Goal: Task Accomplishment & Management: Use online tool/utility

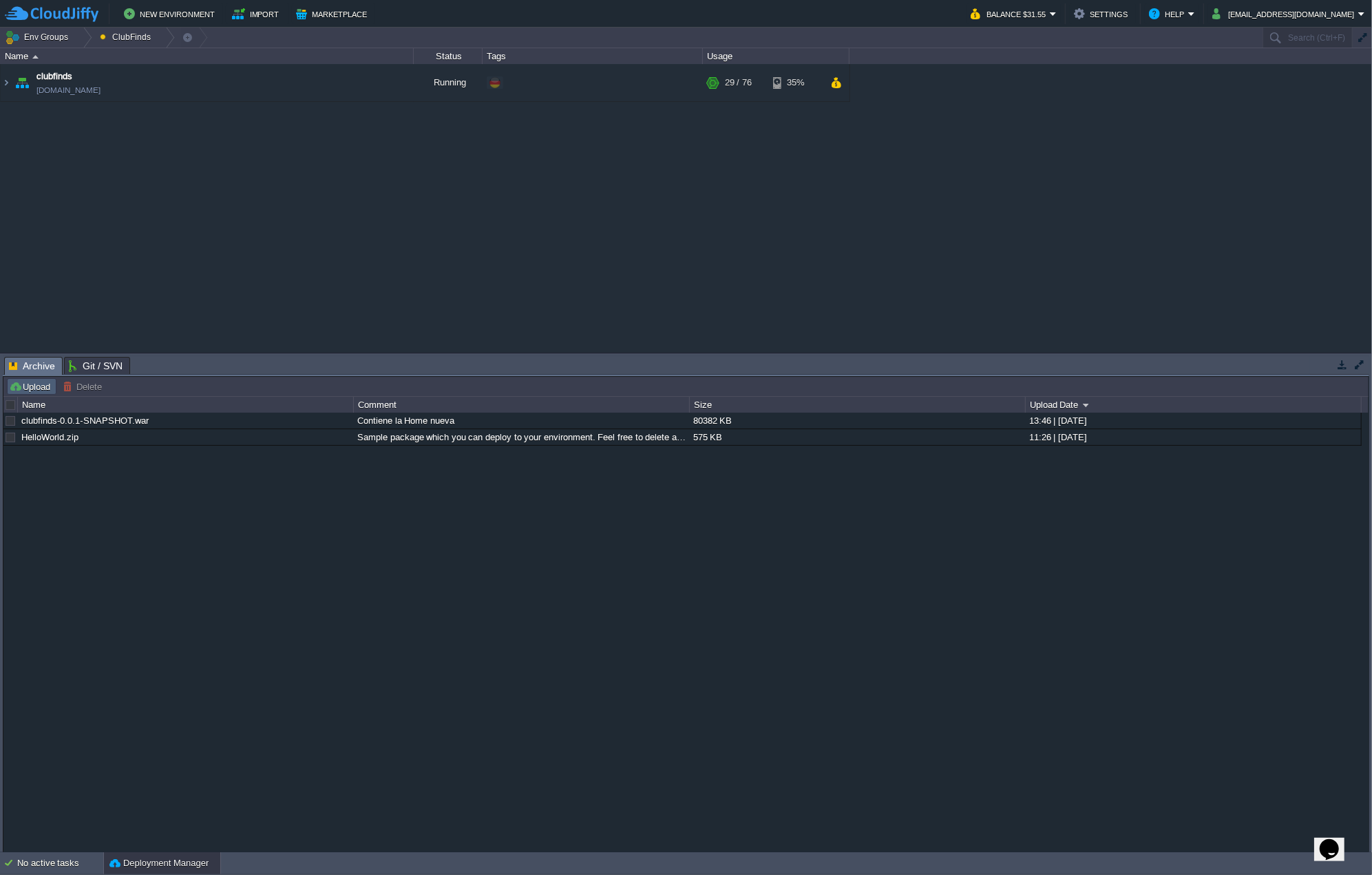
click at [44, 383] on button "Upload" at bounding box center [32, 387] width 46 height 13
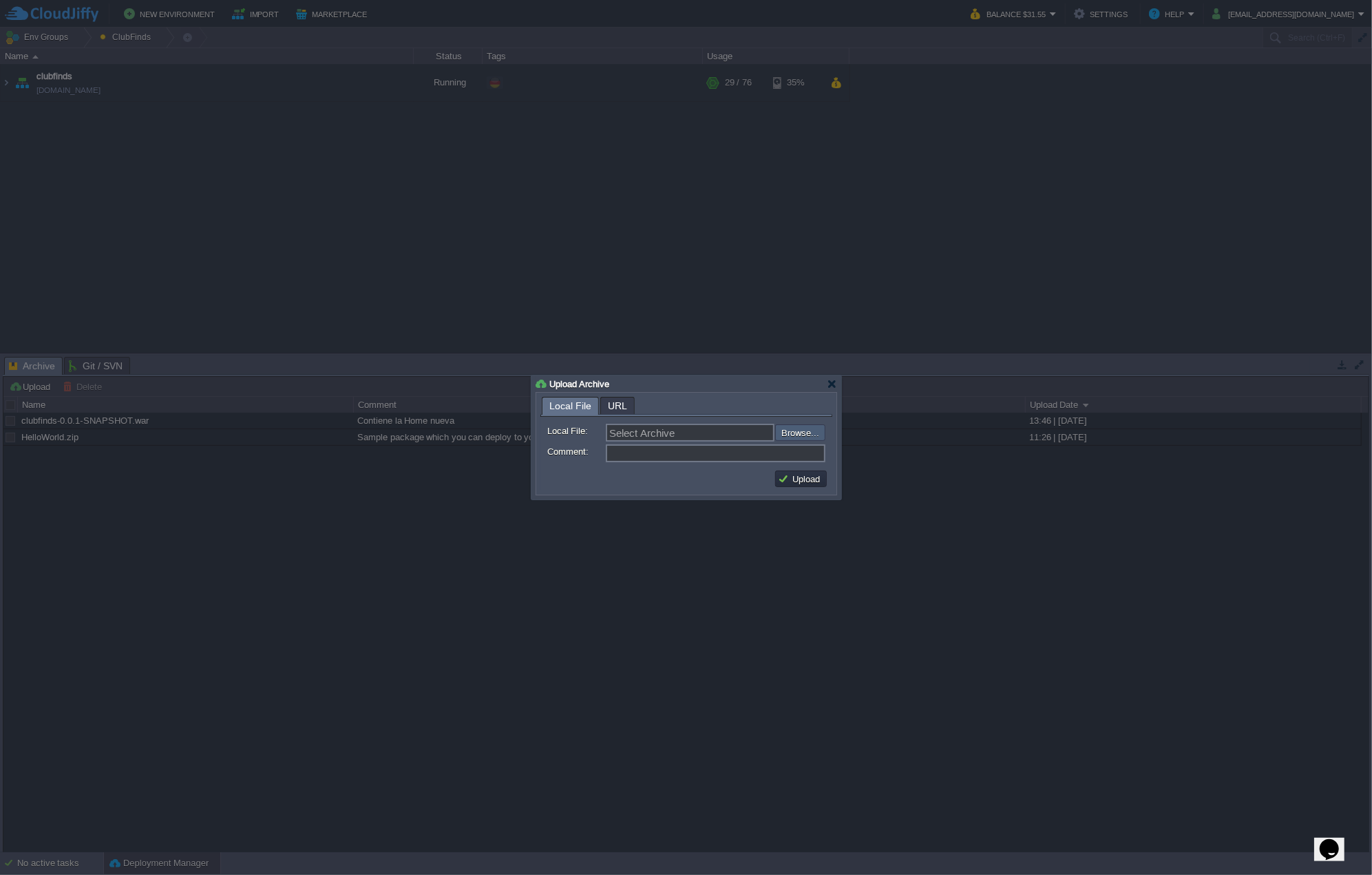
click at [804, 427] on input "file" at bounding box center [738, 432] width 174 height 15
type input "C:\fakepath\clubfinds-0.0.1-SNAPSHOT.war"
type input "clubfinds-0.0.1-SNAPSHOT.war"
click at [650, 458] on input "Comment:" at bounding box center [716, 453] width 220 height 18
type input "TPV Redsys + Bizum"
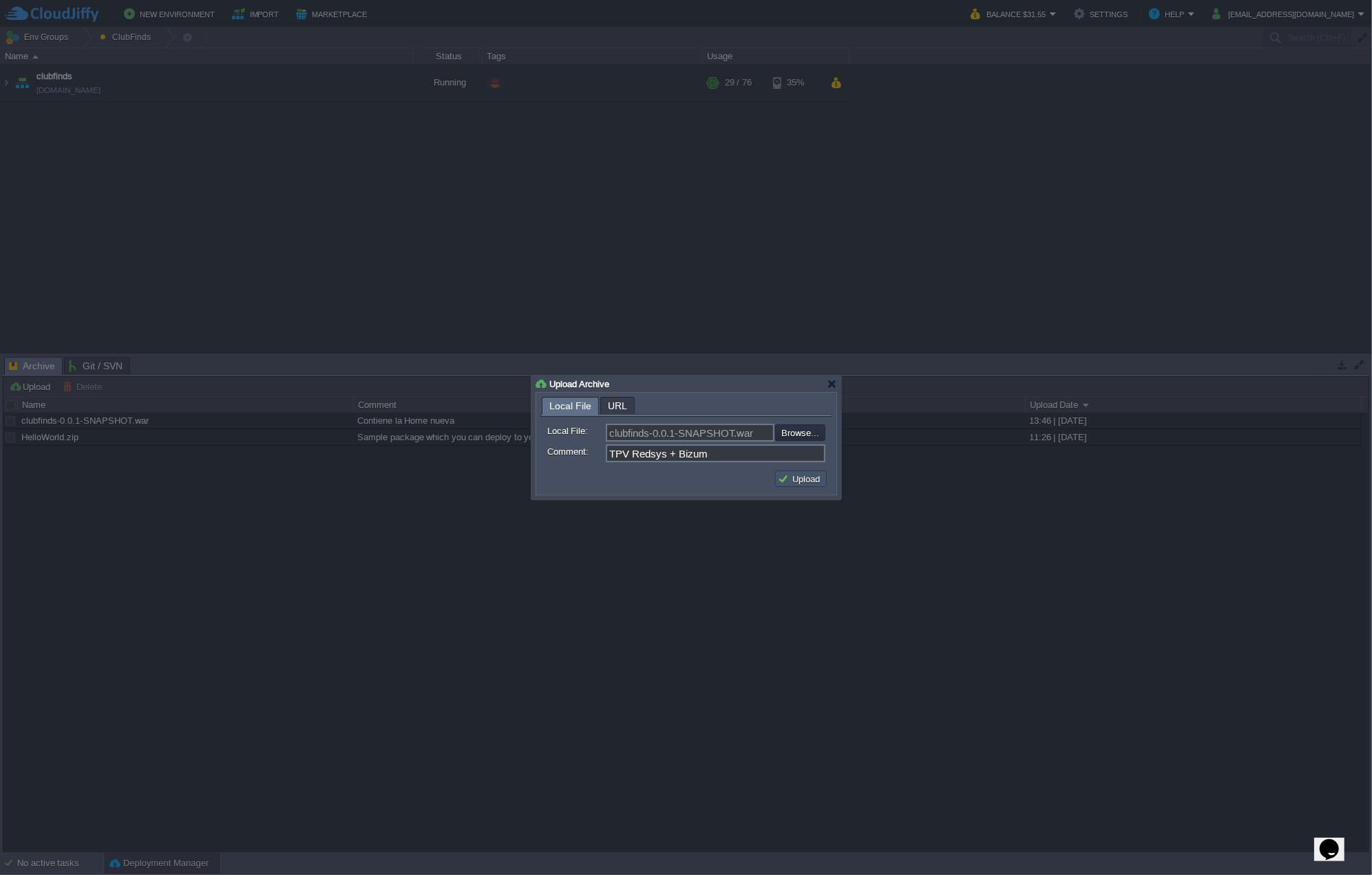
click at [789, 478] on button "Upload" at bounding box center [801, 479] width 46 height 13
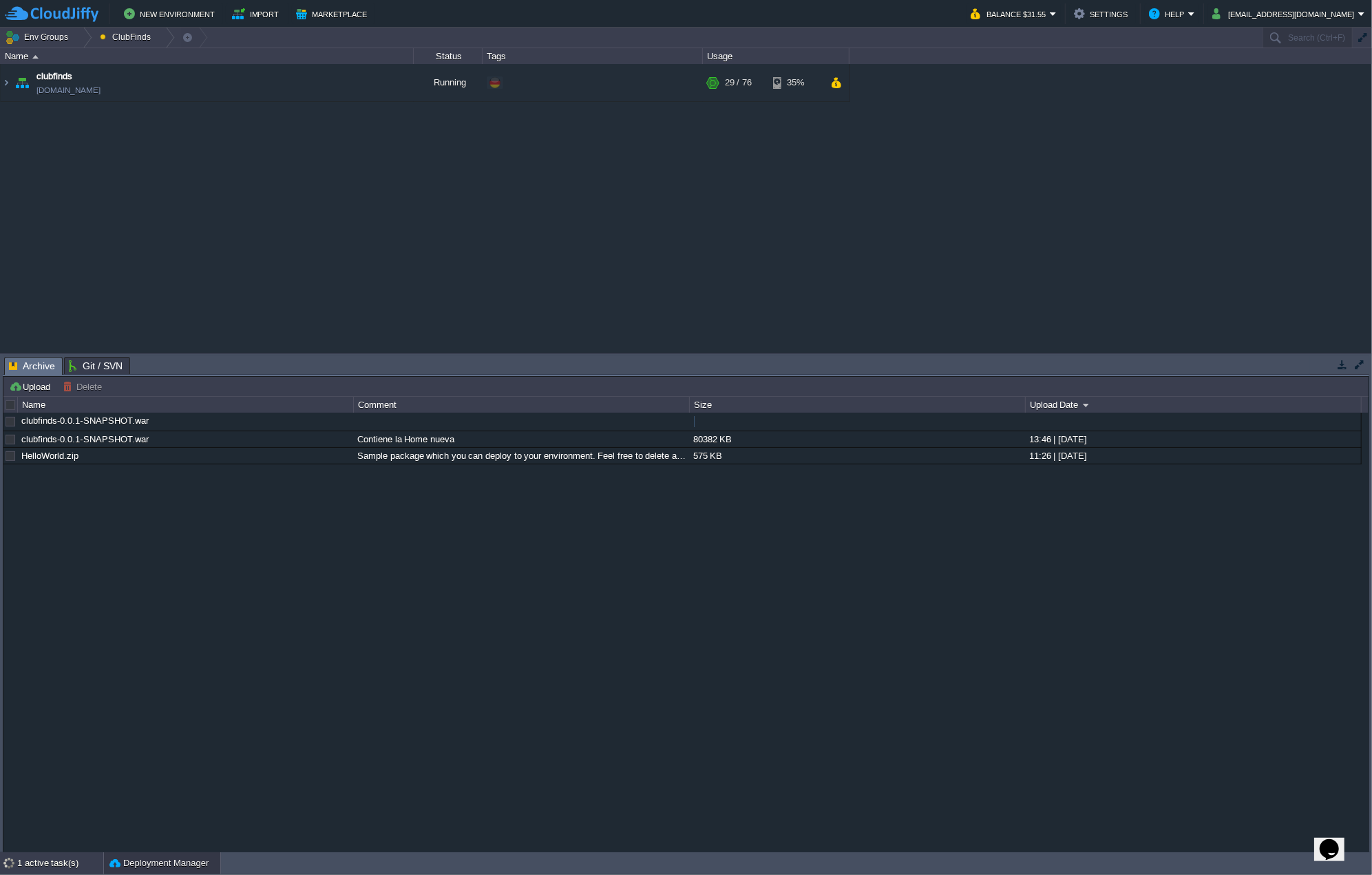
click at [23, 856] on div "1 active task(s)" at bounding box center [60, 862] width 86 height 22
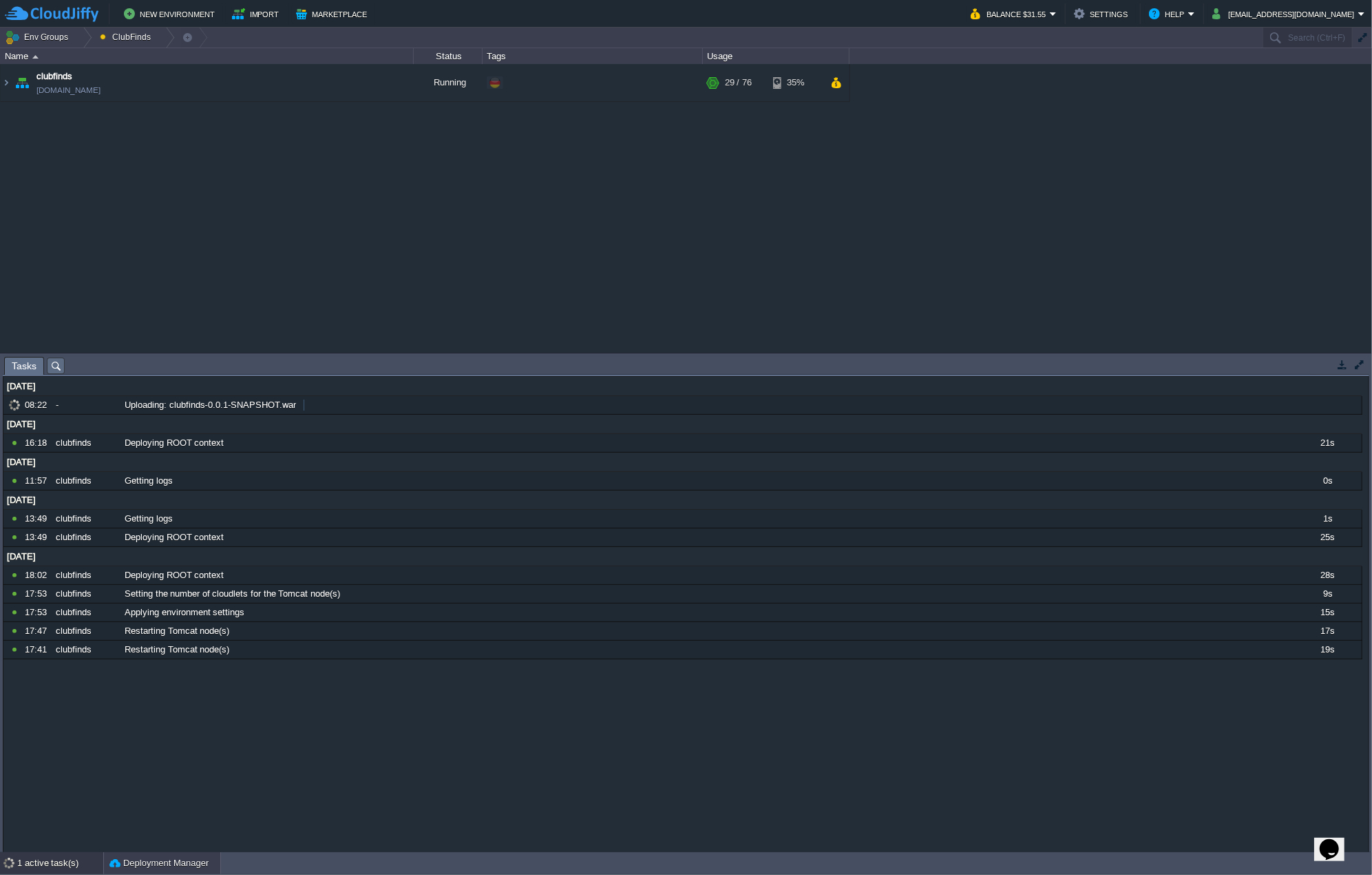
click at [162, 856] on button "Deployment Manager" at bounding box center [158, 863] width 99 height 14
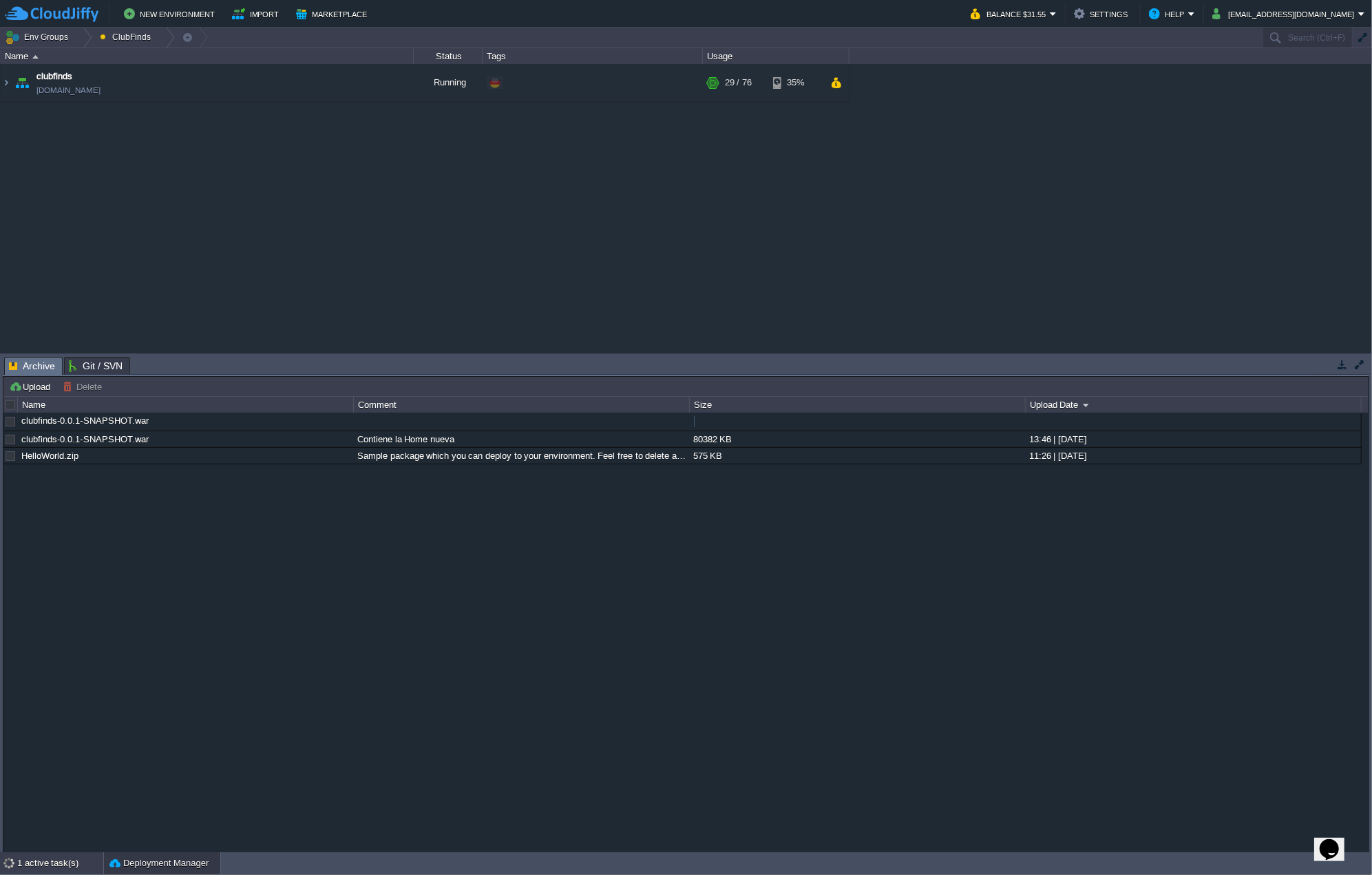
click at [44, 867] on div "1 active task(s)" at bounding box center [60, 862] width 86 height 22
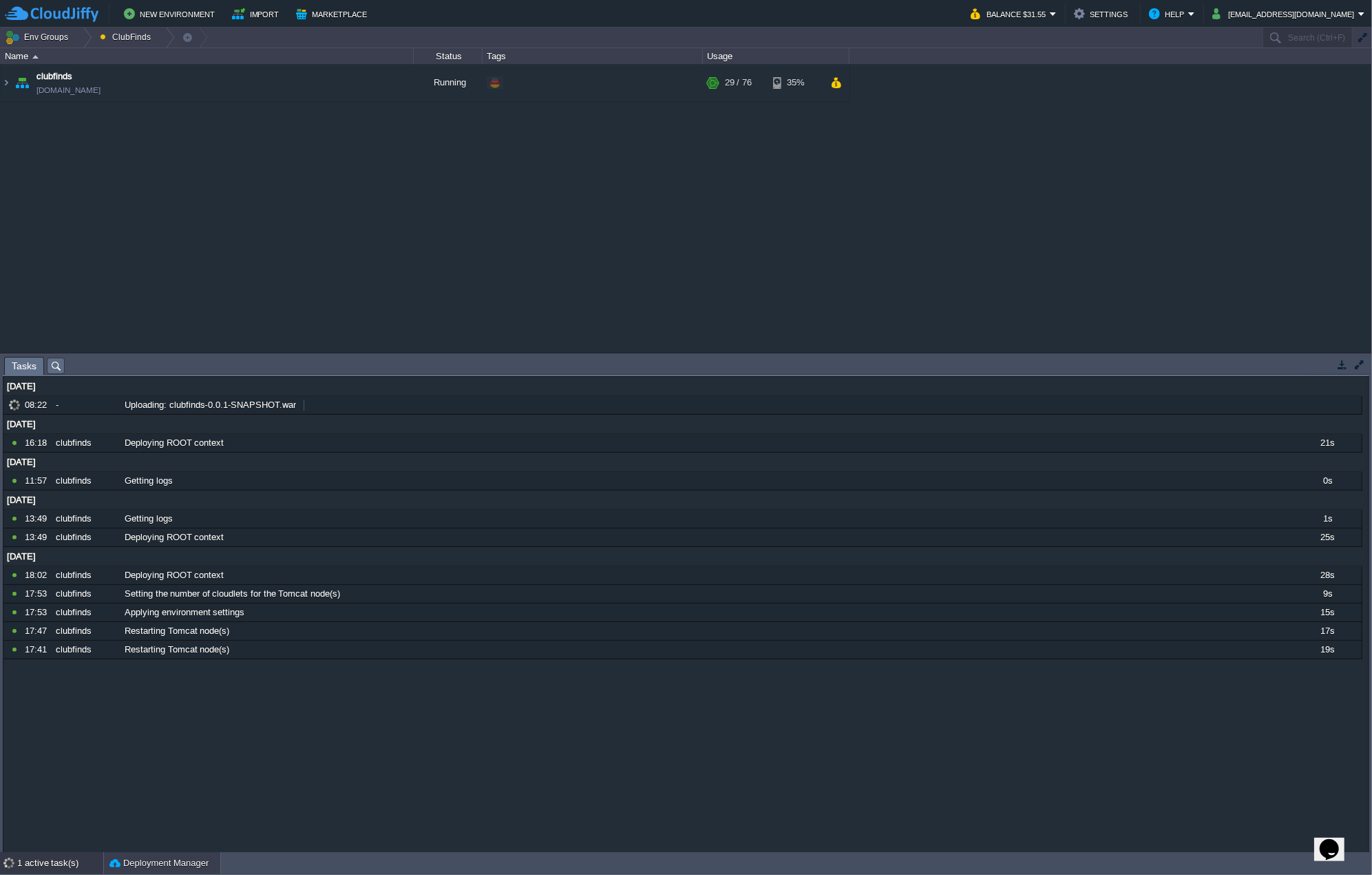
click at [158, 865] on button "Deployment Manager" at bounding box center [158, 863] width 99 height 14
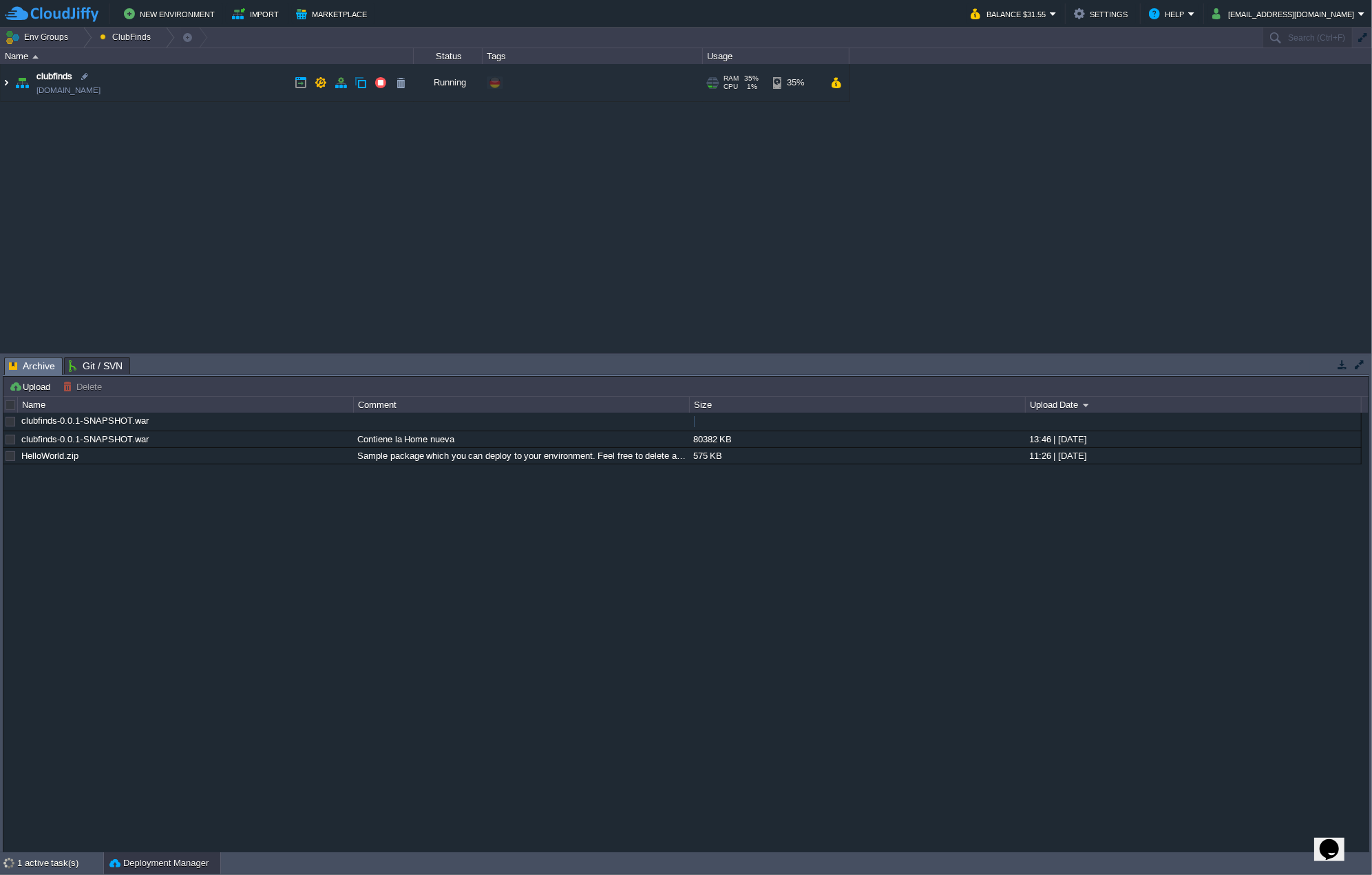
click at [6, 87] on img at bounding box center [6, 82] width 11 height 37
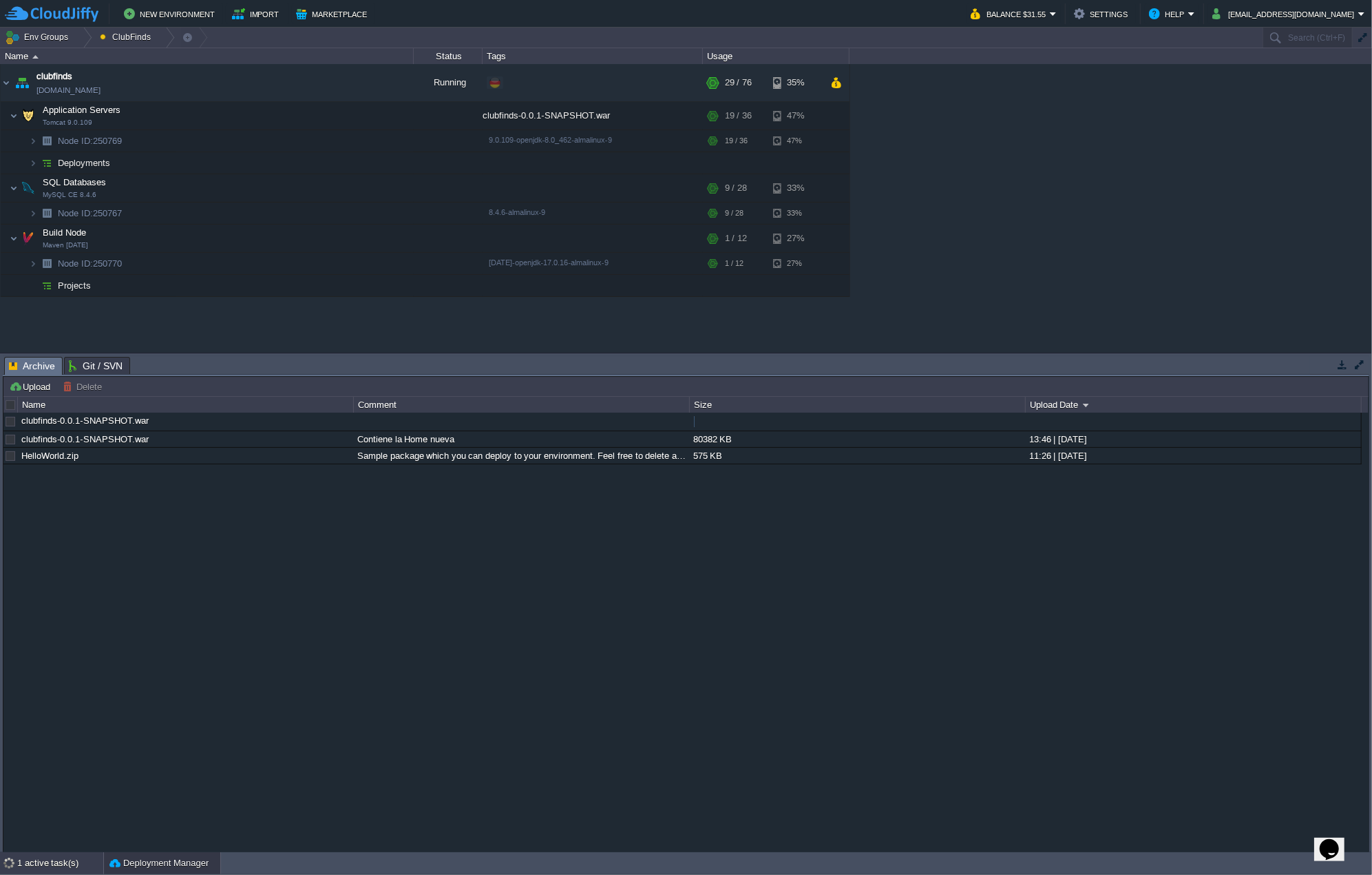
click at [62, 862] on div "1 active task(s)" at bounding box center [60, 862] width 86 height 22
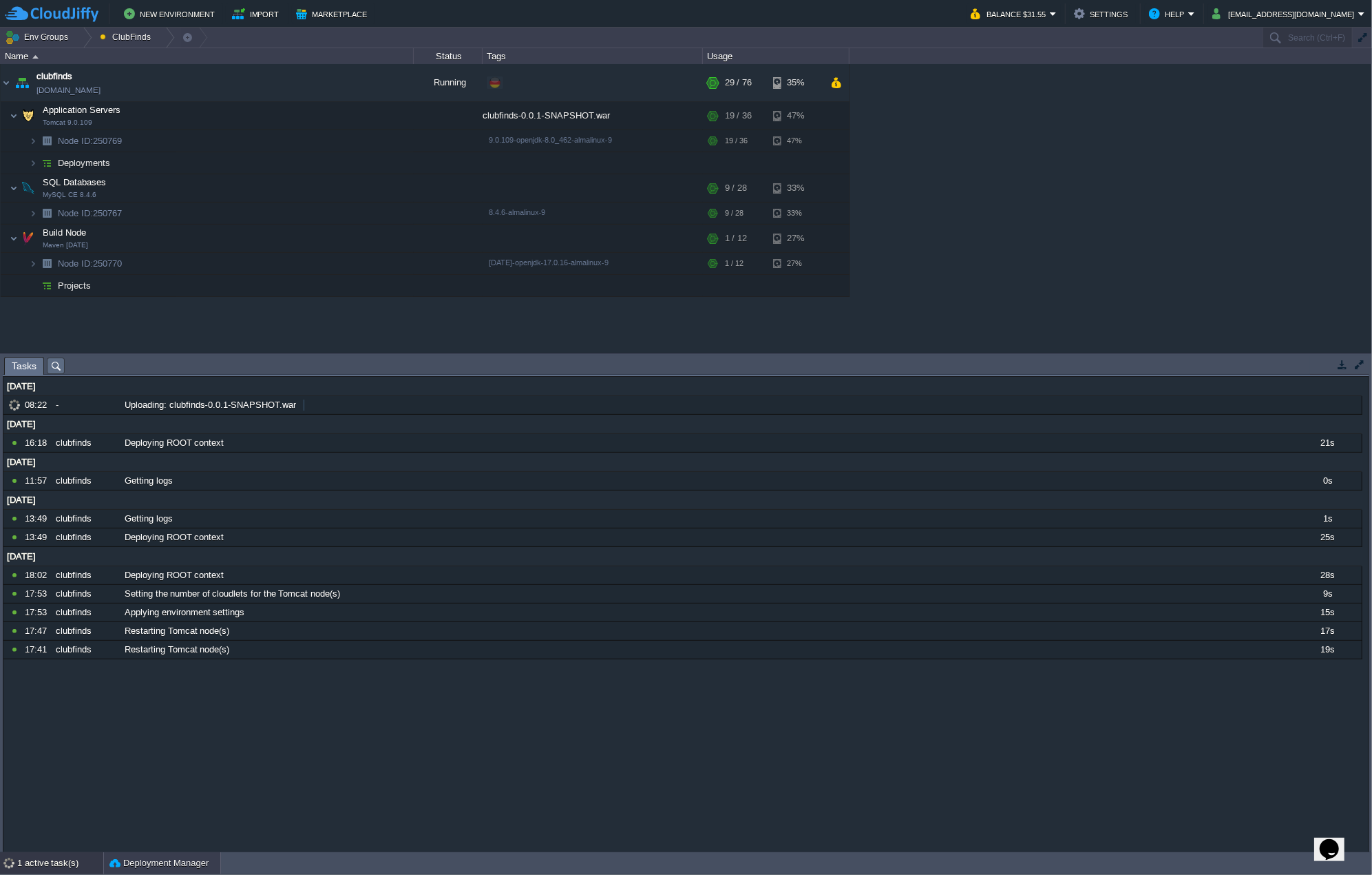
click at [175, 857] on button "Deployment Manager" at bounding box center [158, 863] width 99 height 14
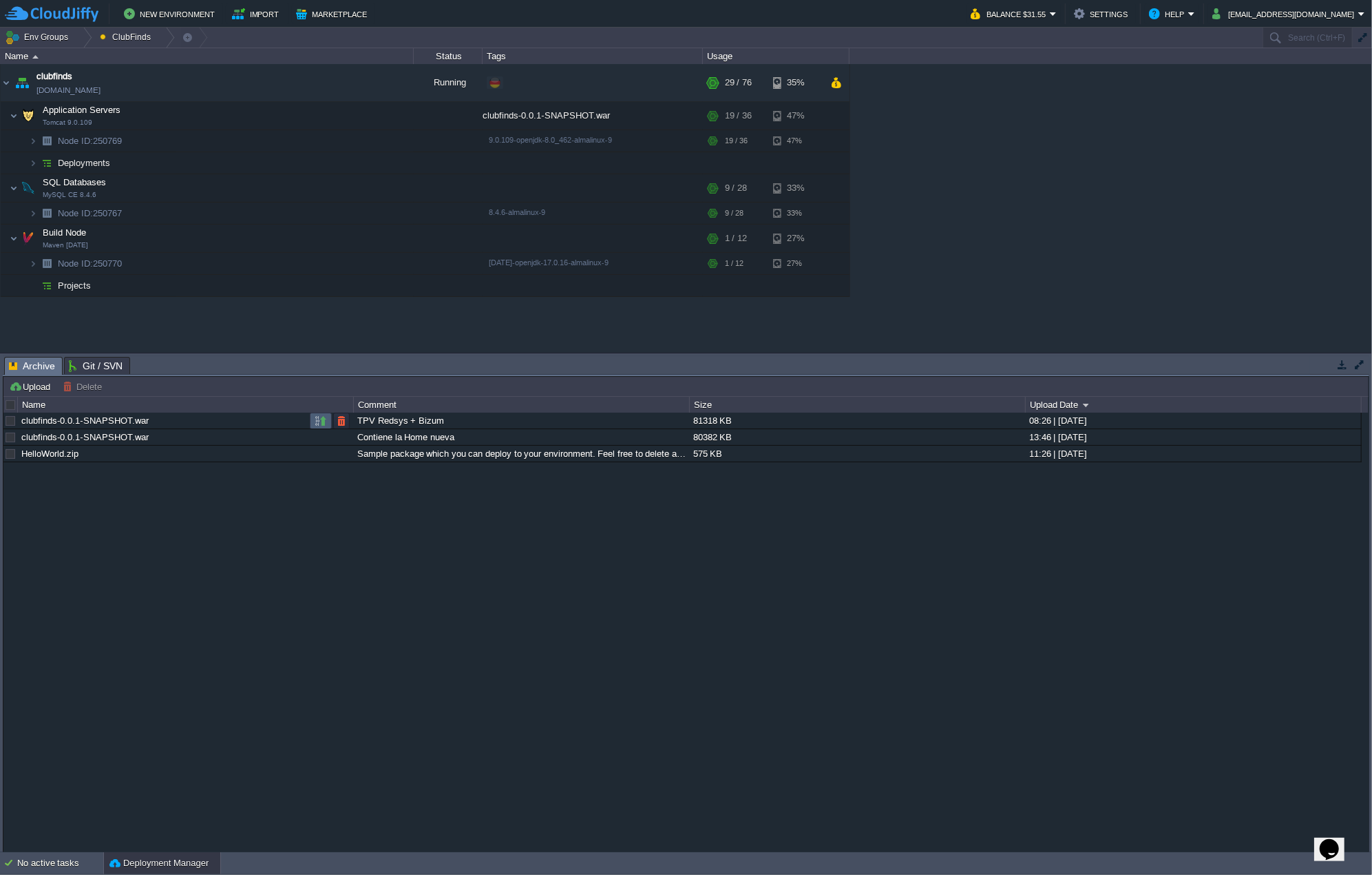
click at [315, 422] on td at bounding box center [320, 421] width 22 height 16
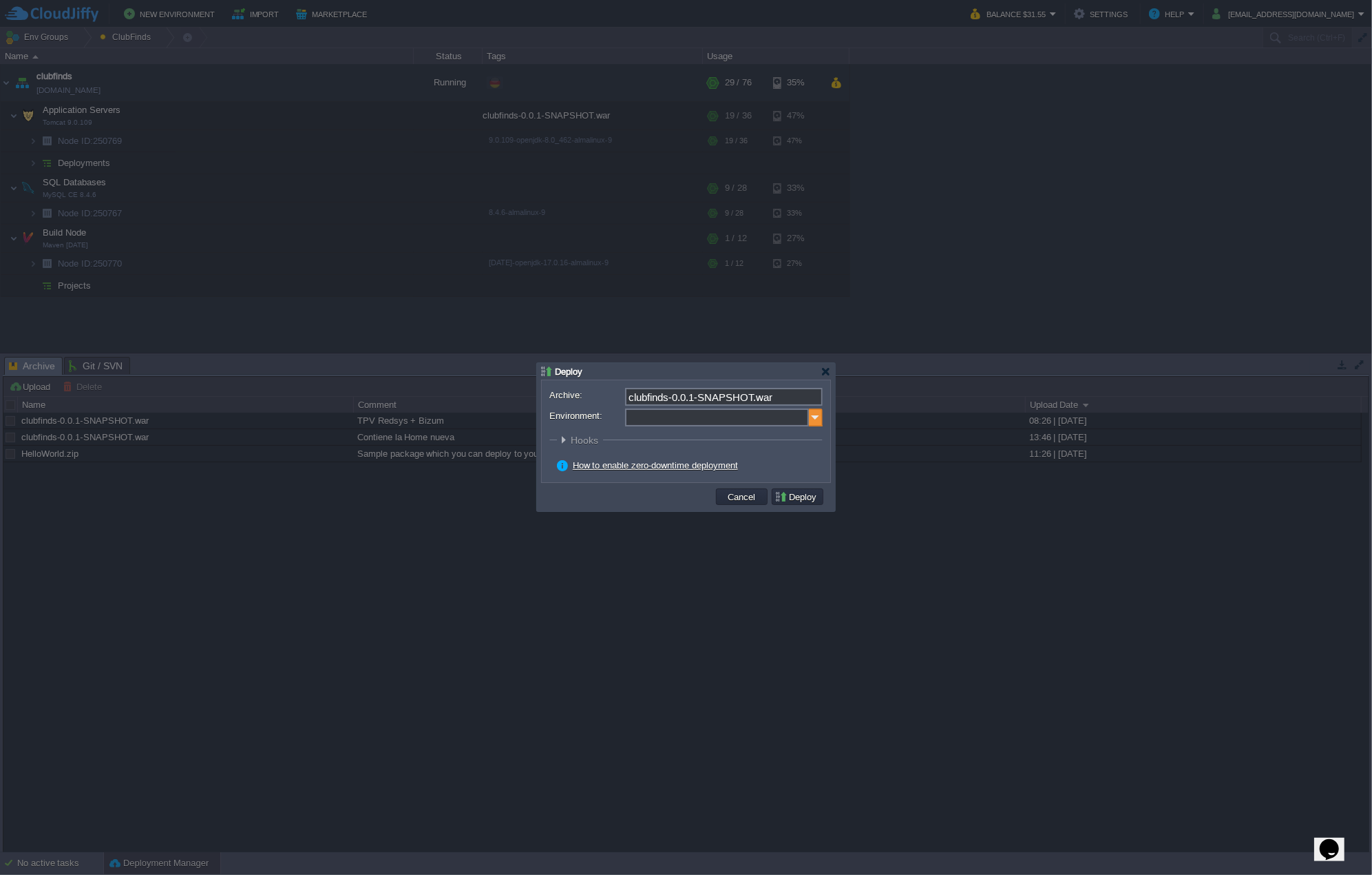
click at [811, 424] on img at bounding box center [816, 417] width 14 height 18
click at [737, 462] on div "Application Servers Tomcat 9.0.109" at bounding box center [723, 461] width 197 height 26
type input "Application Servers (clubfinds)"
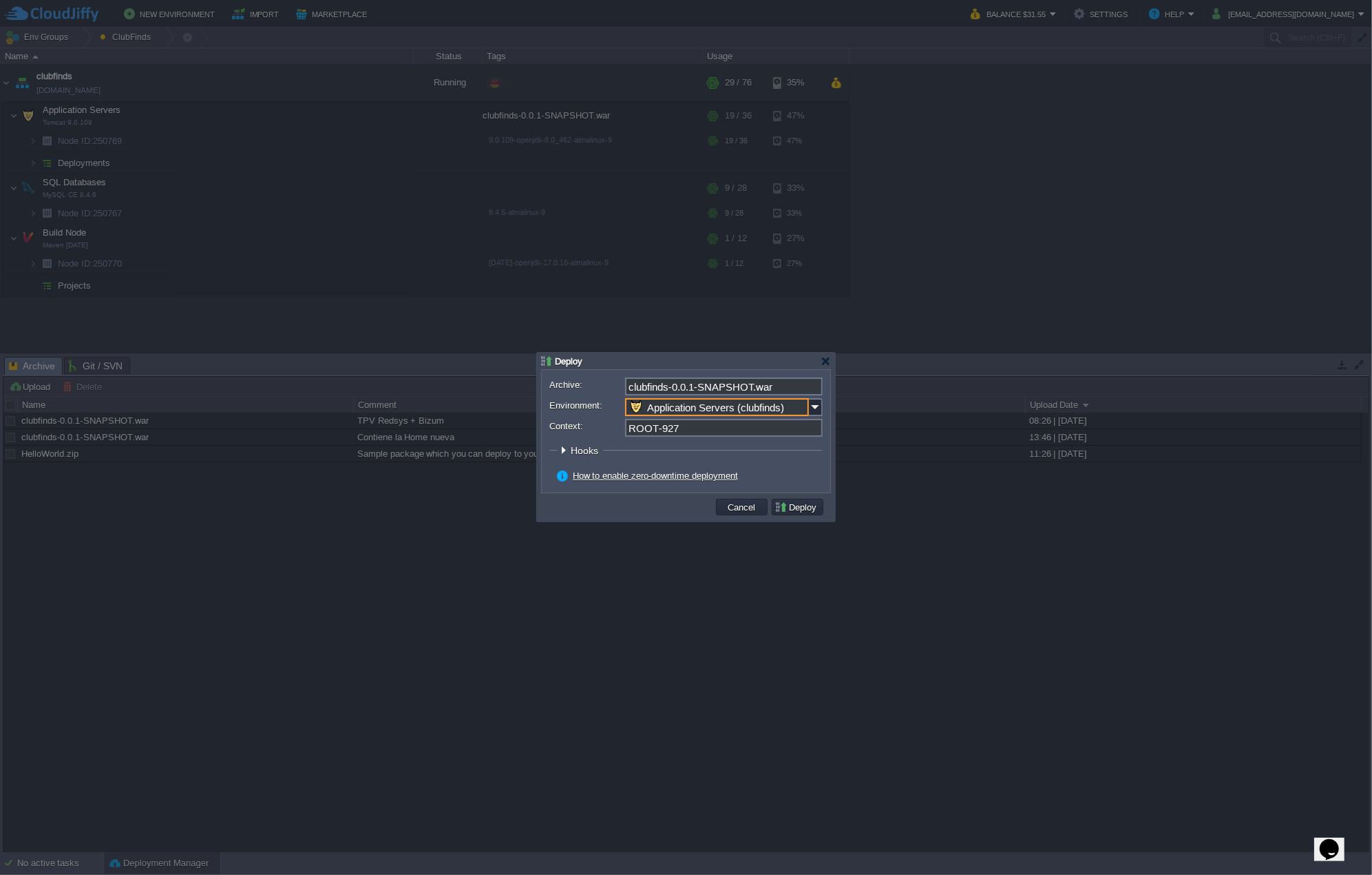
click at [718, 431] on input "ROOT-927" at bounding box center [724, 427] width 198 height 18
type input "ROOT"
click at [794, 383] on input "clubfinds-0.0.1-SNAPSHOT.war" at bounding box center [724, 386] width 198 height 18
click at [751, 506] on button "Cancel" at bounding box center [742, 507] width 36 height 13
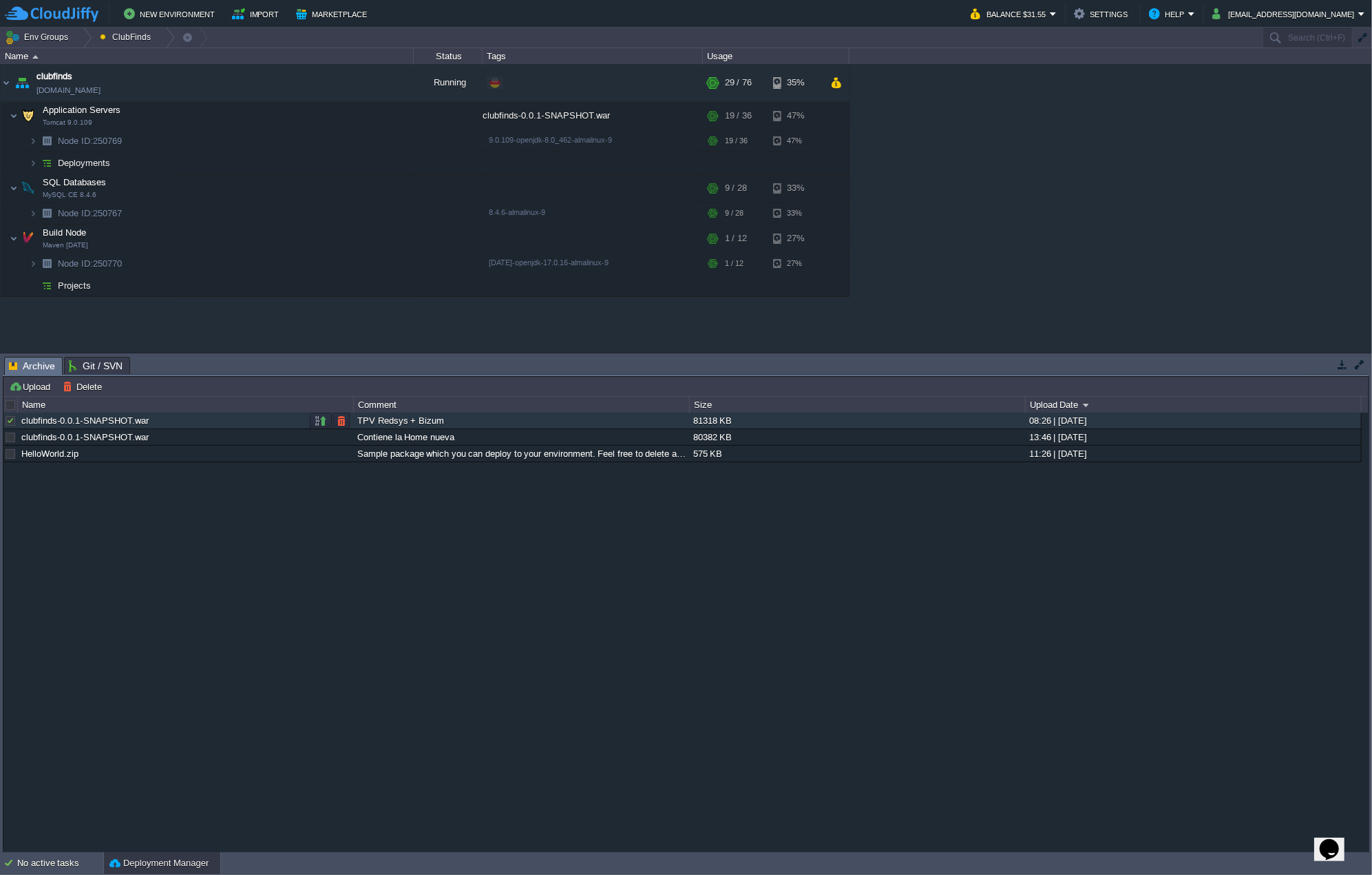
click at [11, 418] on div at bounding box center [11, 421] width 13 height 13
click at [11, 418] on div at bounding box center [11, 421] width 13 height 13
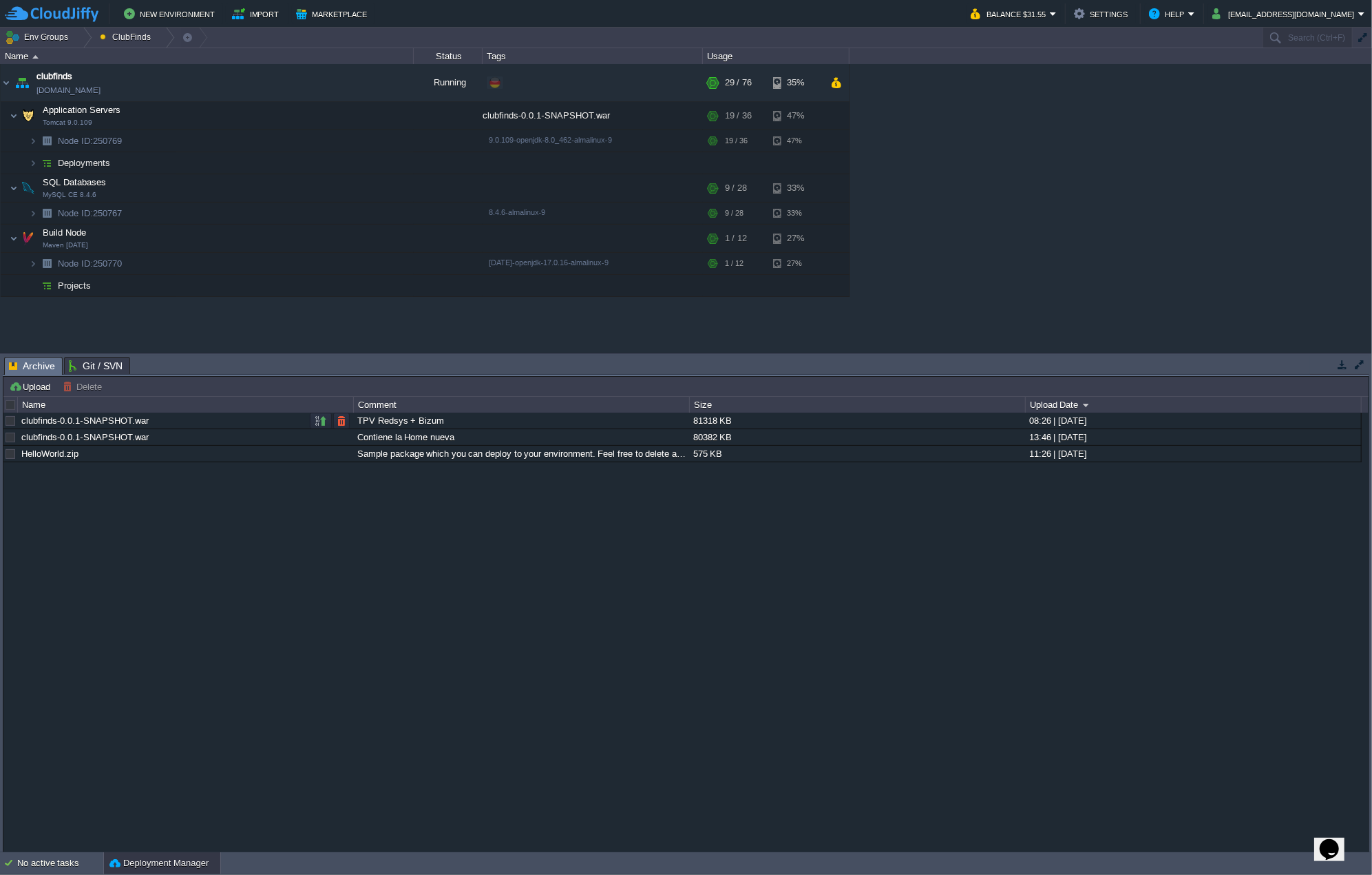
click at [13, 418] on div at bounding box center [11, 421] width 13 height 13
click at [10, 420] on div at bounding box center [11, 421] width 13 height 13
drag, startPoint x: 177, startPoint y: 419, endPoint x: 177, endPoint y: 511, distance: 92.0
click at [123, 537] on div "clubfinds-0.0.1-SNAPSHOT.war TPV Redsys + Bizum 81318 KB 08:26 | [DATE] clubfin…" at bounding box center [686, 633] width 1366 height 440
click at [320, 419] on button "button" at bounding box center [321, 421] width 13 height 13
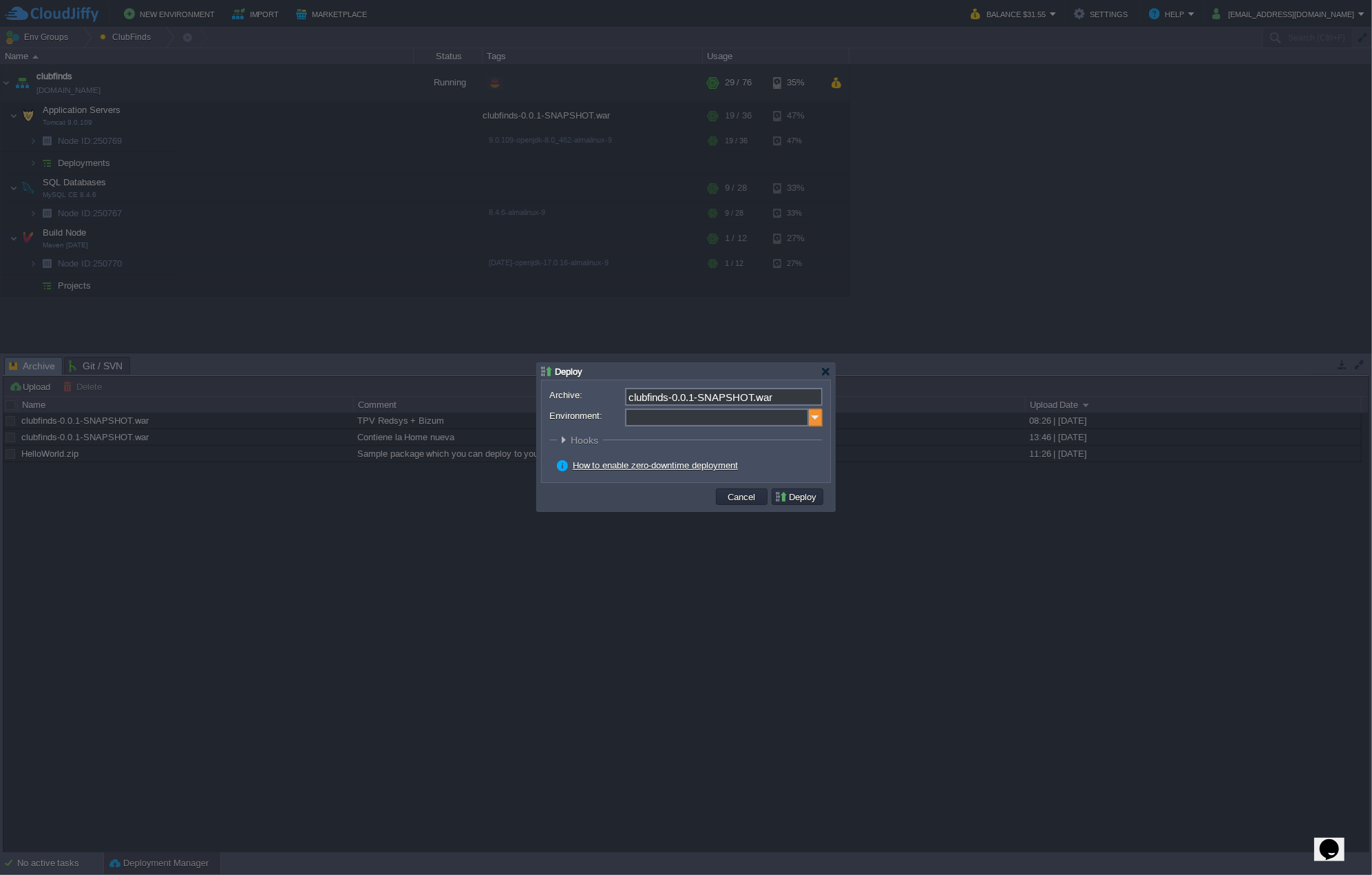
click at [813, 419] on img at bounding box center [816, 417] width 14 height 18
click at [755, 449] on div "Application Servers Tomcat 9.0.109" at bounding box center [723, 461] width 197 height 26
type input "Application Servers (clubfinds)"
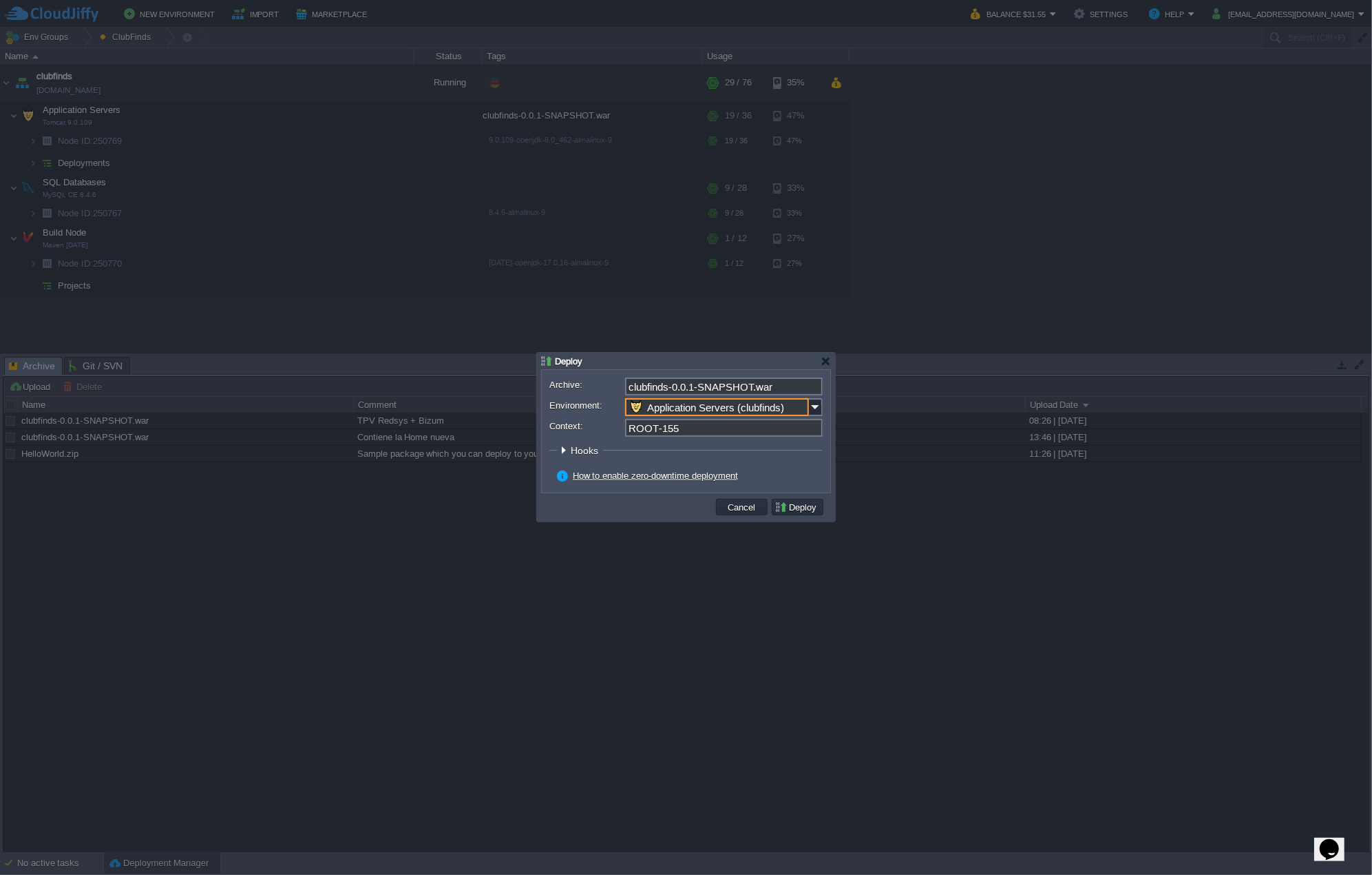
click at [718, 433] on input "ROOT-155" at bounding box center [724, 427] width 198 height 18
type input "ROOT"
click at [728, 427] on input "Context:" at bounding box center [724, 427] width 198 height 18
type input "R"
click at [733, 507] on button "Cancel" at bounding box center [742, 507] width 36 height 13
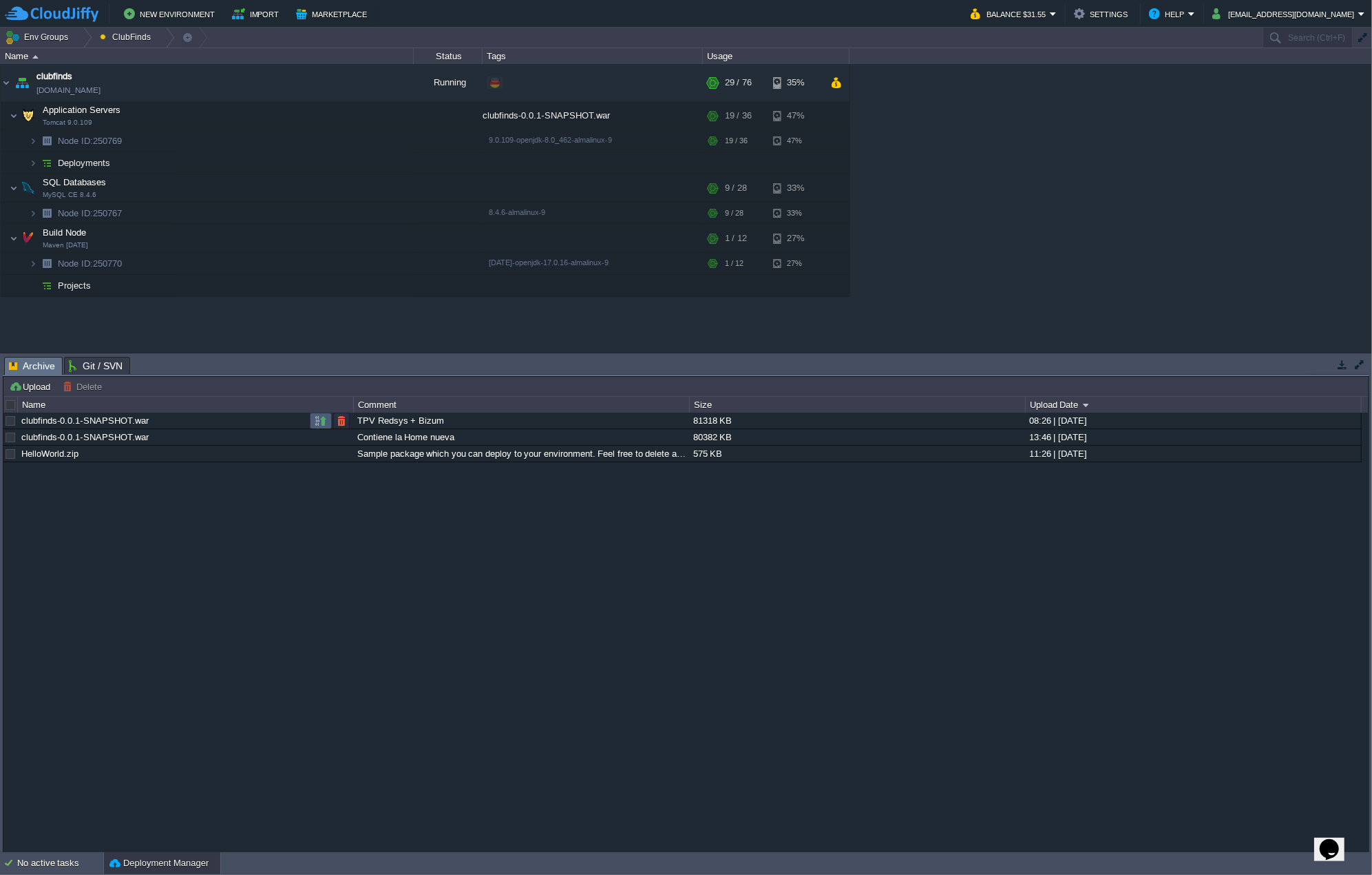
click at [321, 422] on button "button" at bounding box center [321, 421] width 13 height 13
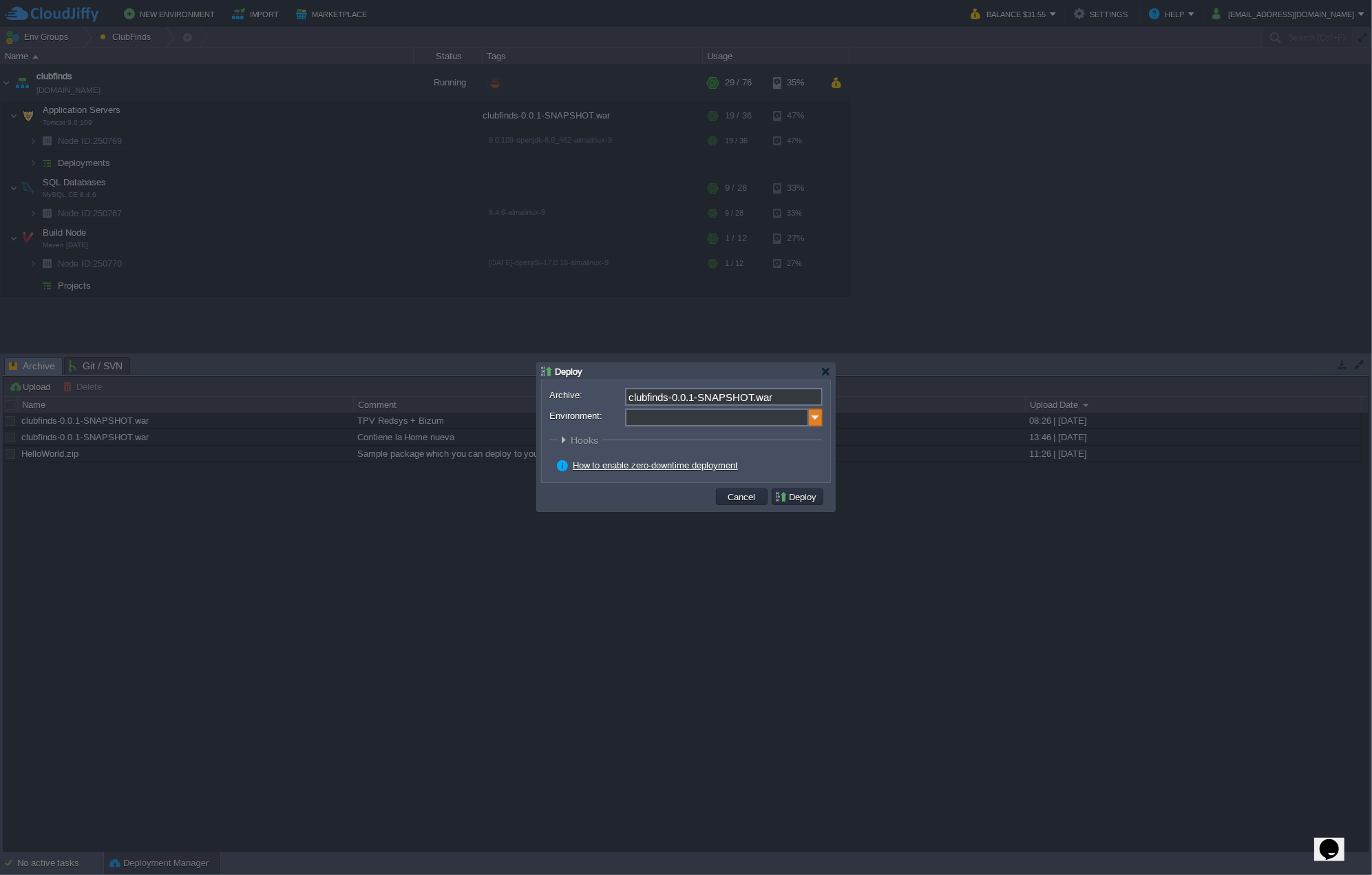
click at [813, 421] on img at bounding box center [816, 417] width 14 height 18
click at [726, 461] on div "Application Servers Tomcat 9.0.109" at bounding box center [723, 461] width 197 height 26
type input "Application Servers (clubfinds)"
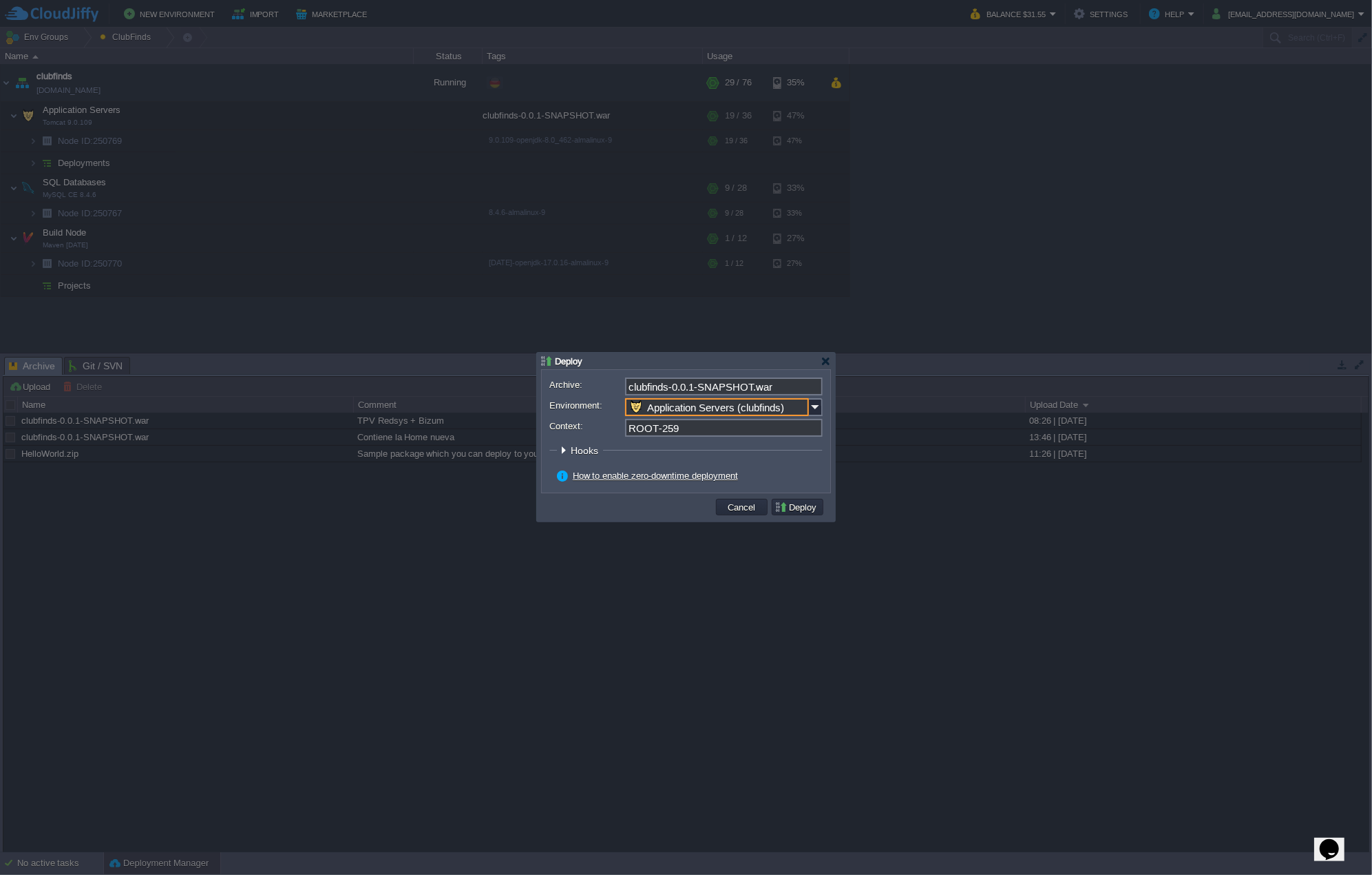
click at [690, 433] on input "ROOT-259" at bounding box center [724, 427] width 198 height 18
type input "ROOT"
click at [815, 504] on button "Deploy" at bounding box center [797, 507] width 46 height 13
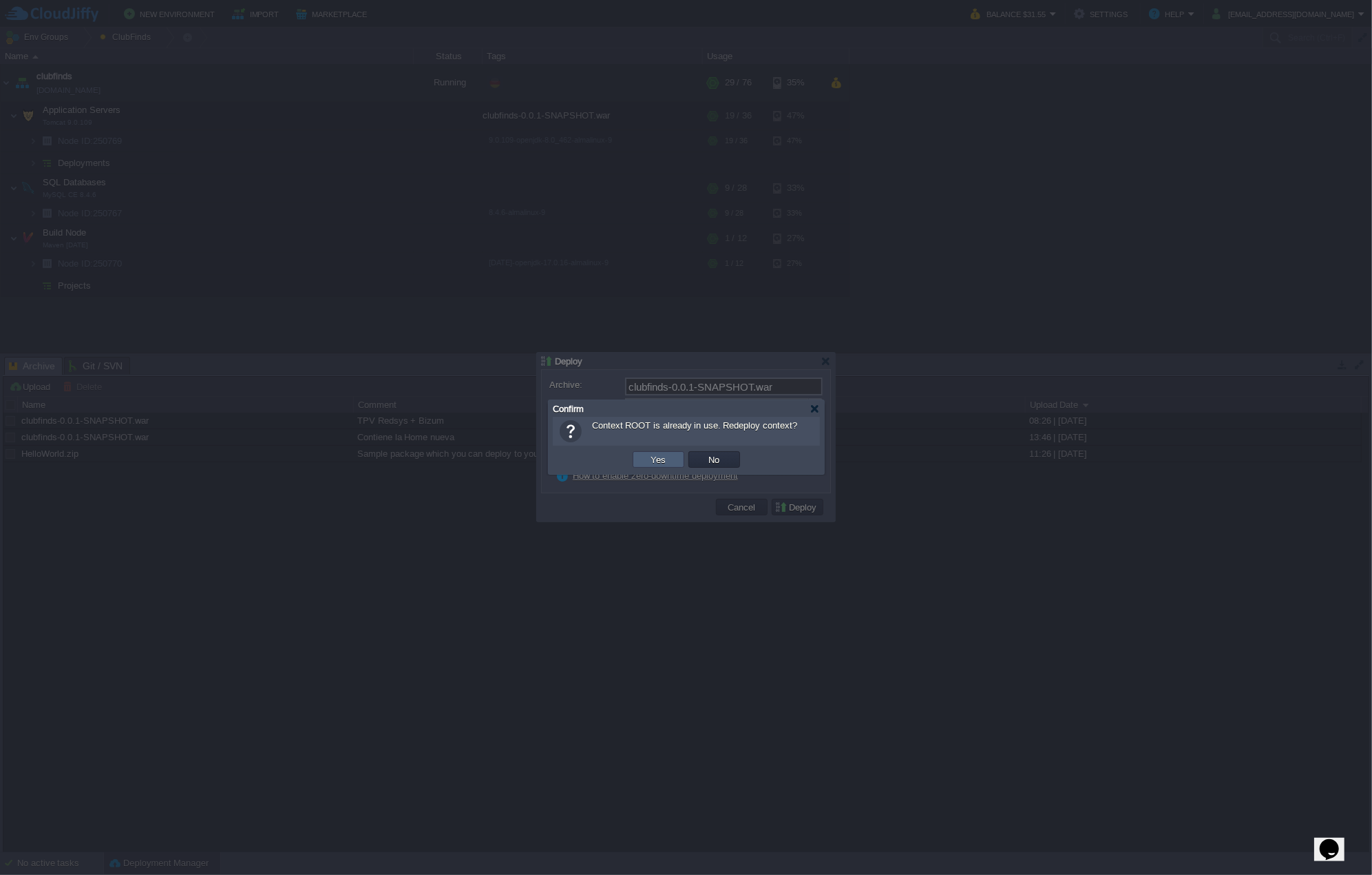
click at [655, 461] on button "Yes" at bounding box center [659, 459] width 23 height 13
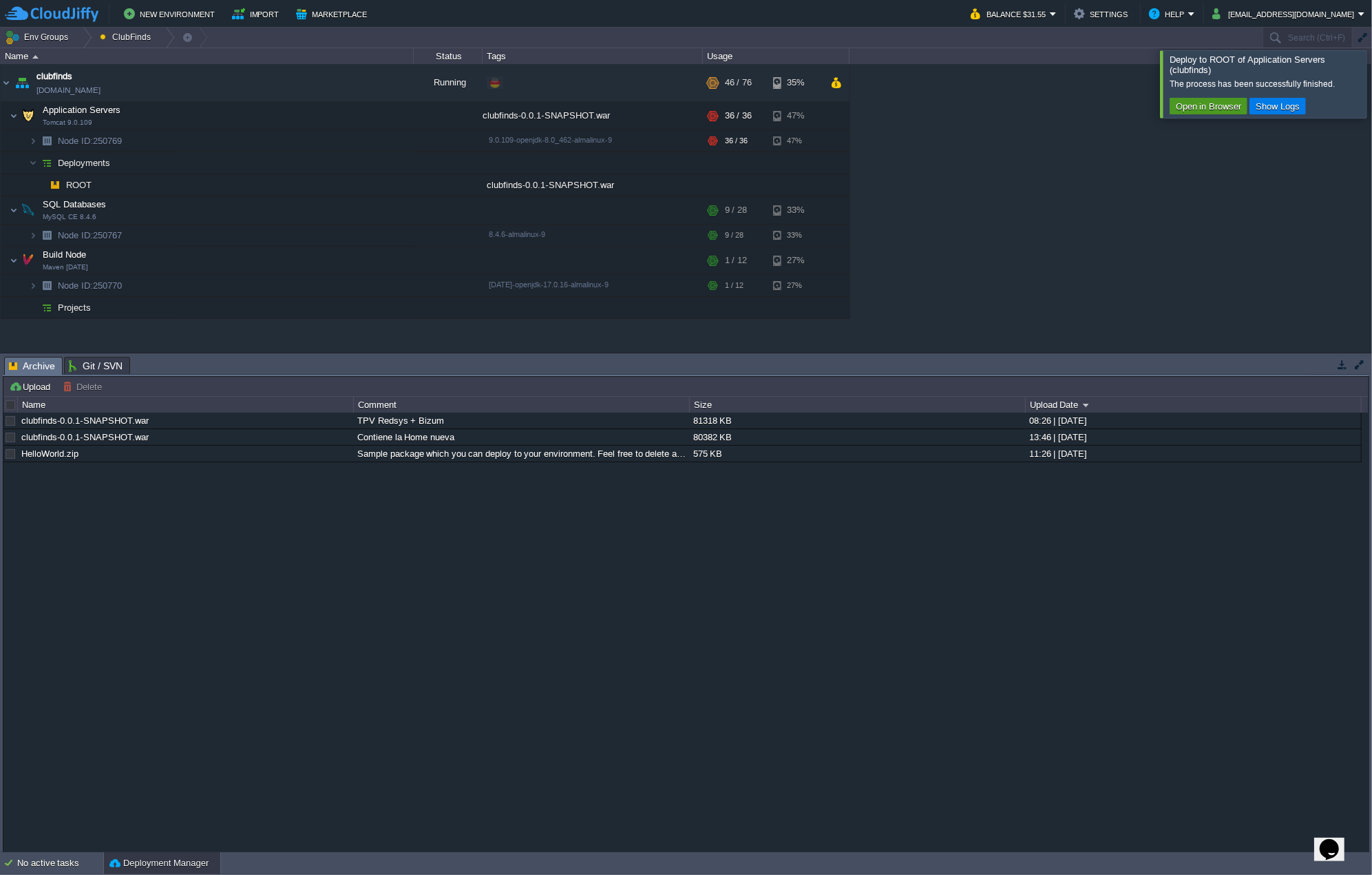
click at [1198, 106] on button "Open in Browser" at bounding box center [1209, 106] width 74 height 13
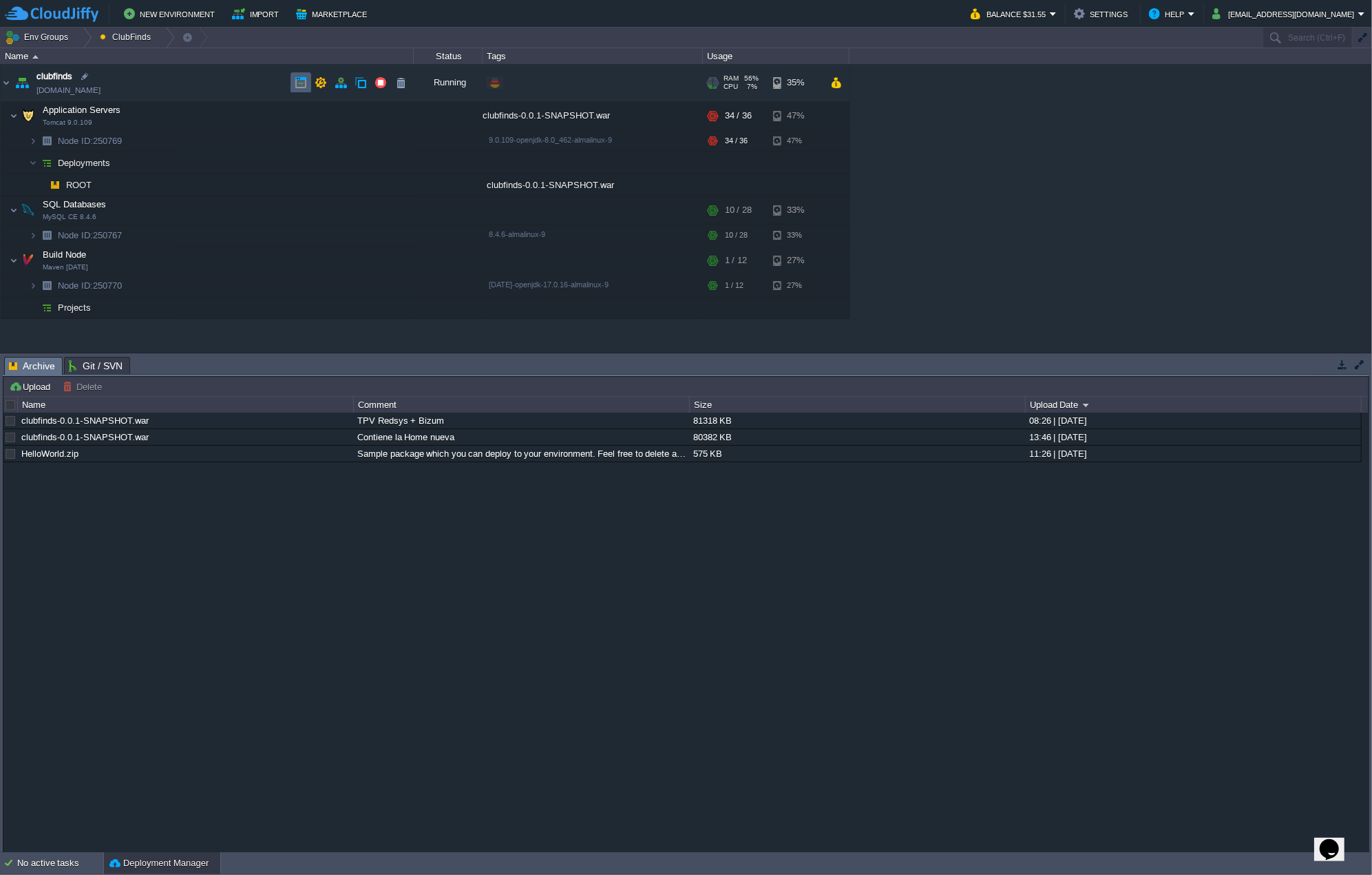
click at [294, 81] on button "button" at bounding box center [301, 83] width 13 height 13
